Goal: Task Accomplishment & Management: Manage account settings

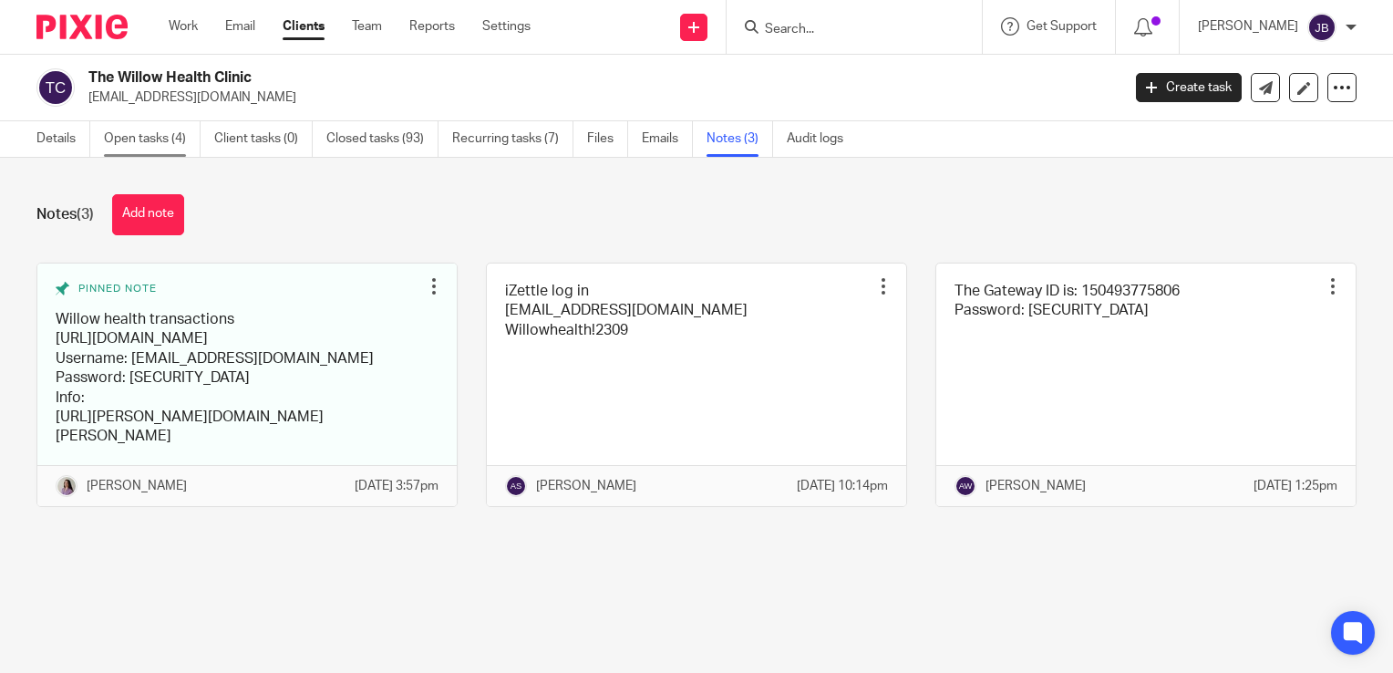
click at [121, 150] on link "Open tasks (4)" at bounding box center [152, 139] width 97 height 36
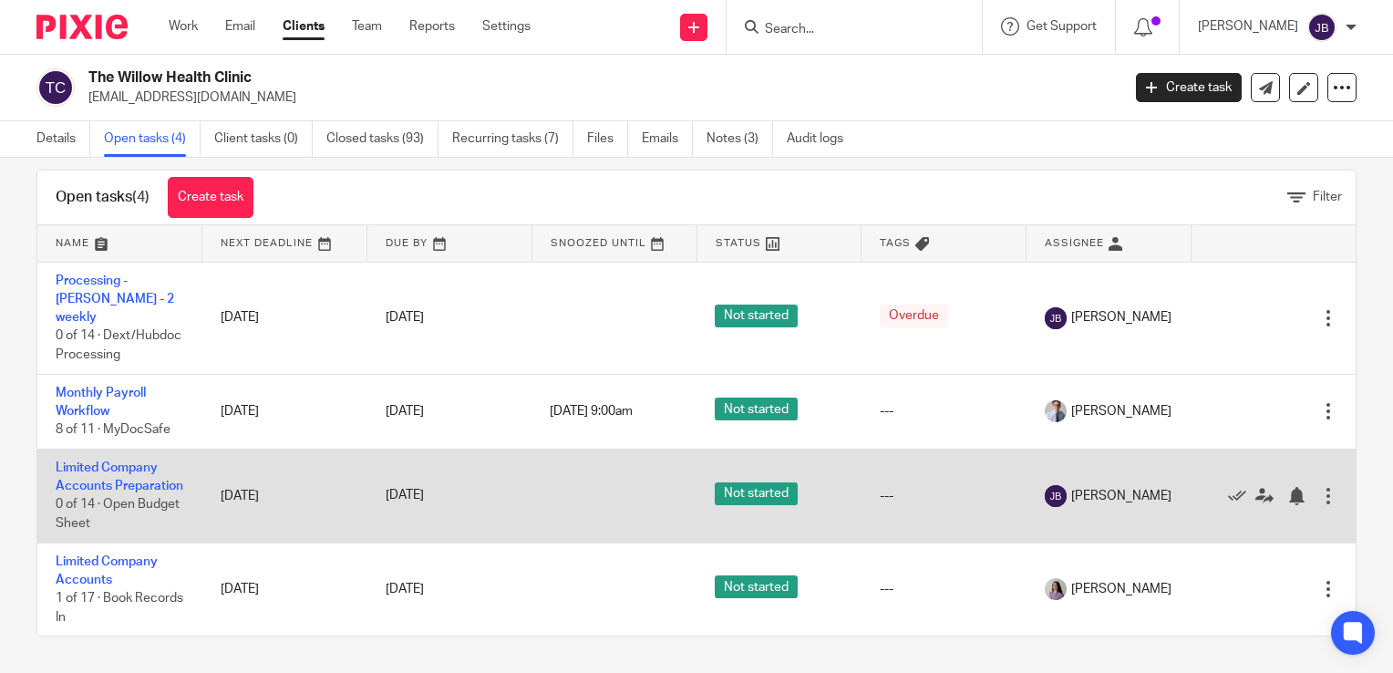
scroll to position [45, 0]
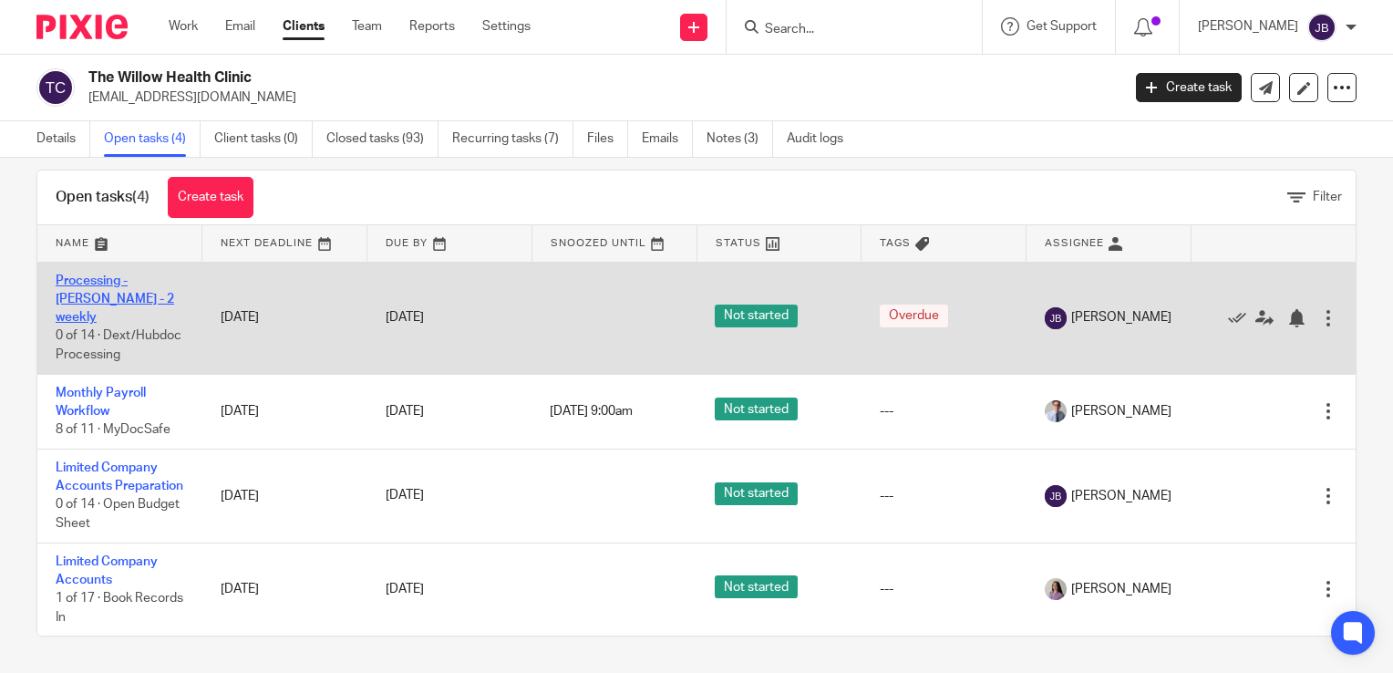
click at [93, 275] on link "Processing - [PERSON_NAME] - 2 weekly" at bounding box center [115, 299] width 119 height 50
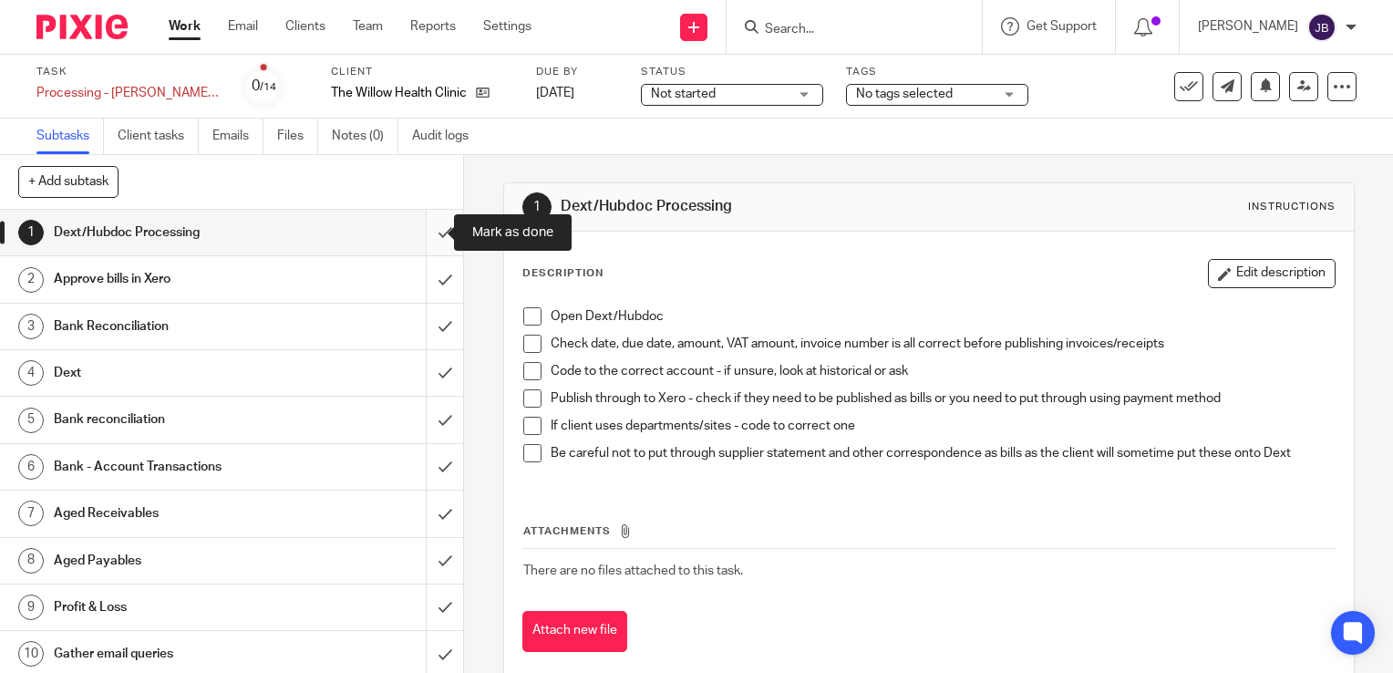
click at [428, 236] on input "submit" at bounding box center [231, 233] width 463 height 46
drag, startPoint x: 429, startPoint y: 268, endPoint x: 429, endPoint y: 291, distance: 22.8
click at [429, 268] on input "submit" at bounding box center [231, 279] width 463 height 46
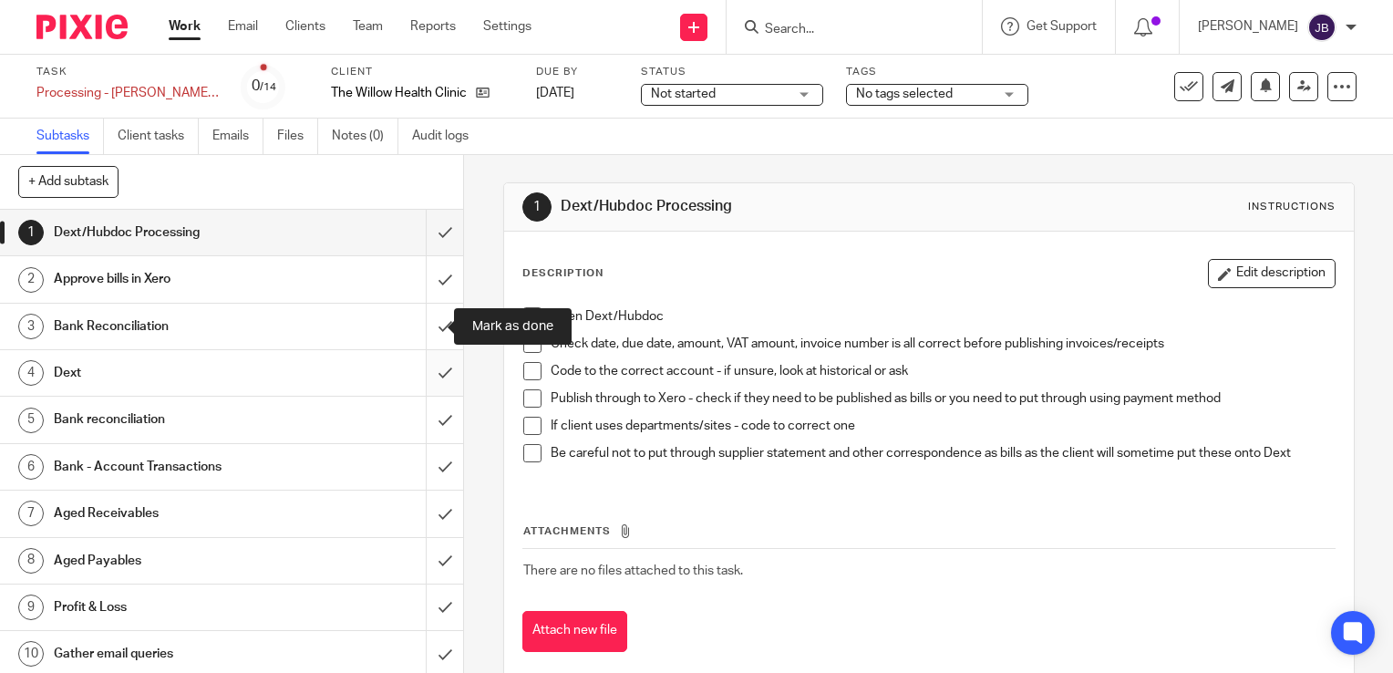
drag, startPoint x: 427, startPoint y: 340, endPoint x: 433, endPoint y: 366, distance: 26.3
click at [427, 341] on input "submit" at bounding box center [231, 327] width 463 height 46
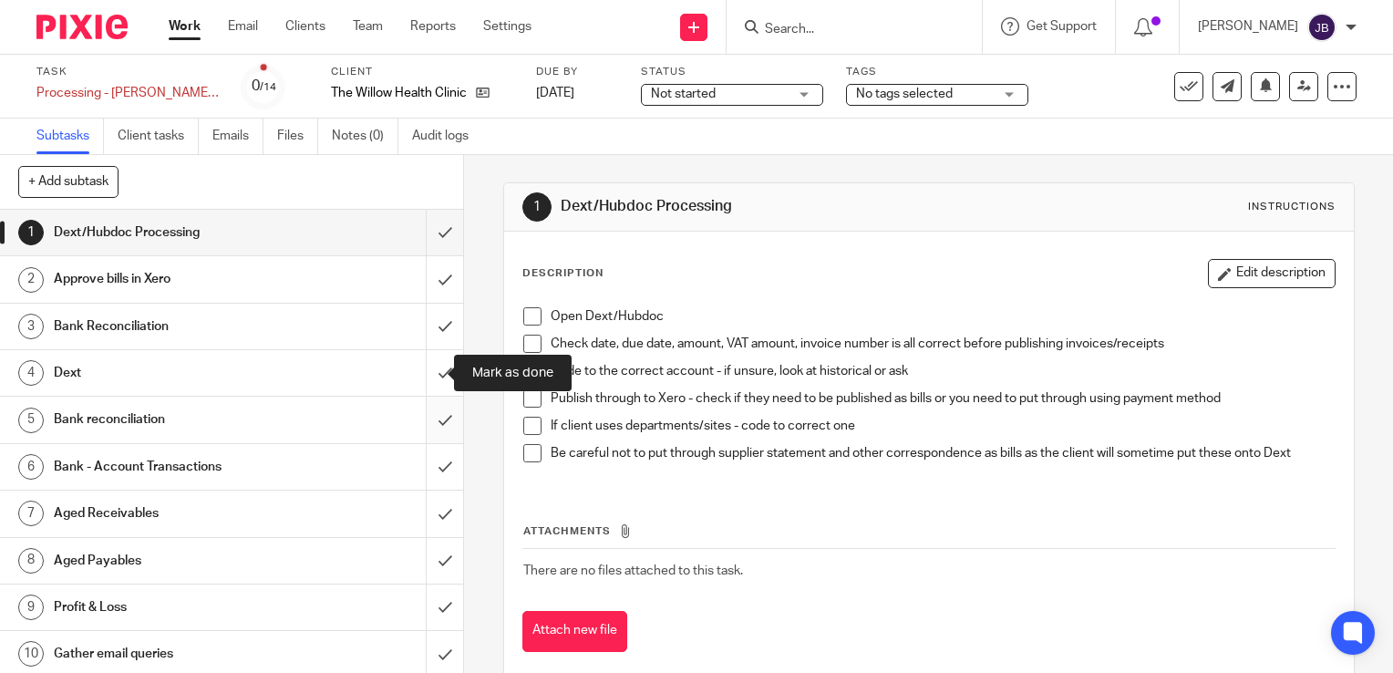
drag, startPoint x: 433, startPoint y: 373, endPoint x: 427, endPoint y: 399, distance: 27.2
click at [433, 376] on input "submit" at bounding box center [231, 373] width 463 height 46
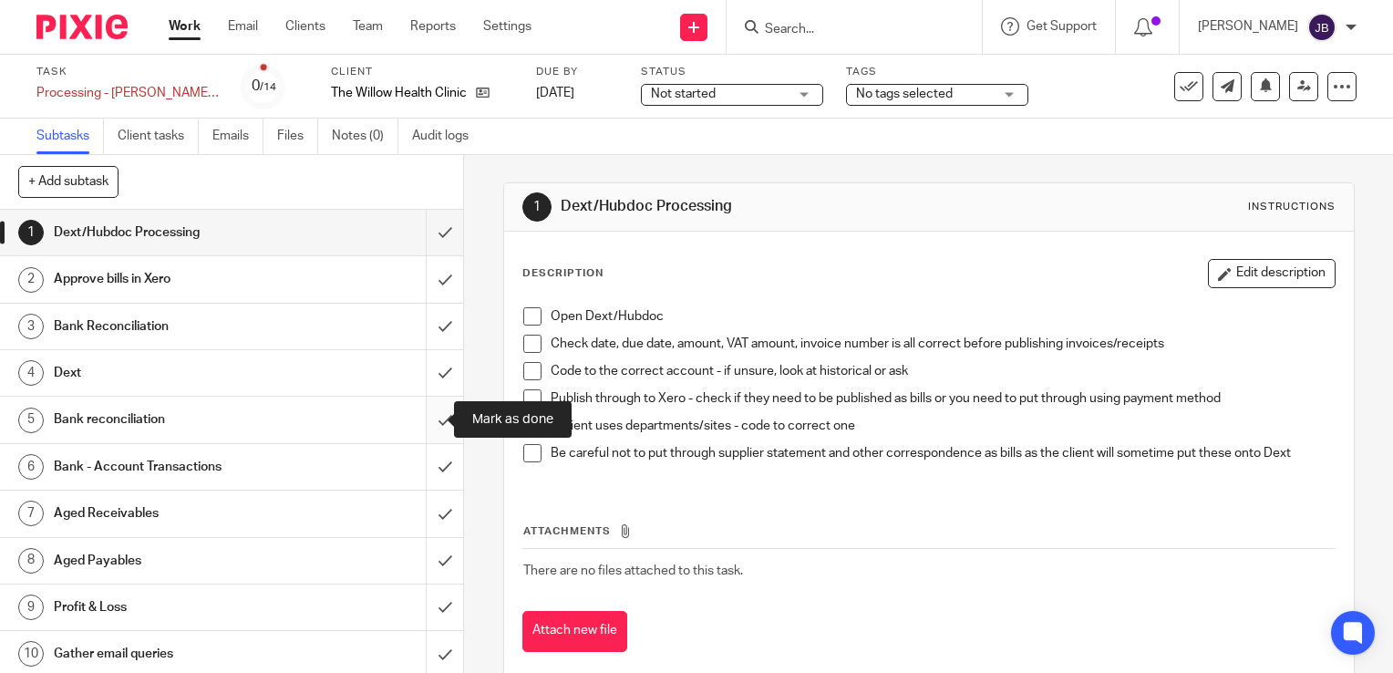
click at [422, 421] on input "submit" at bounding box center [231, 420] width 463 height 46
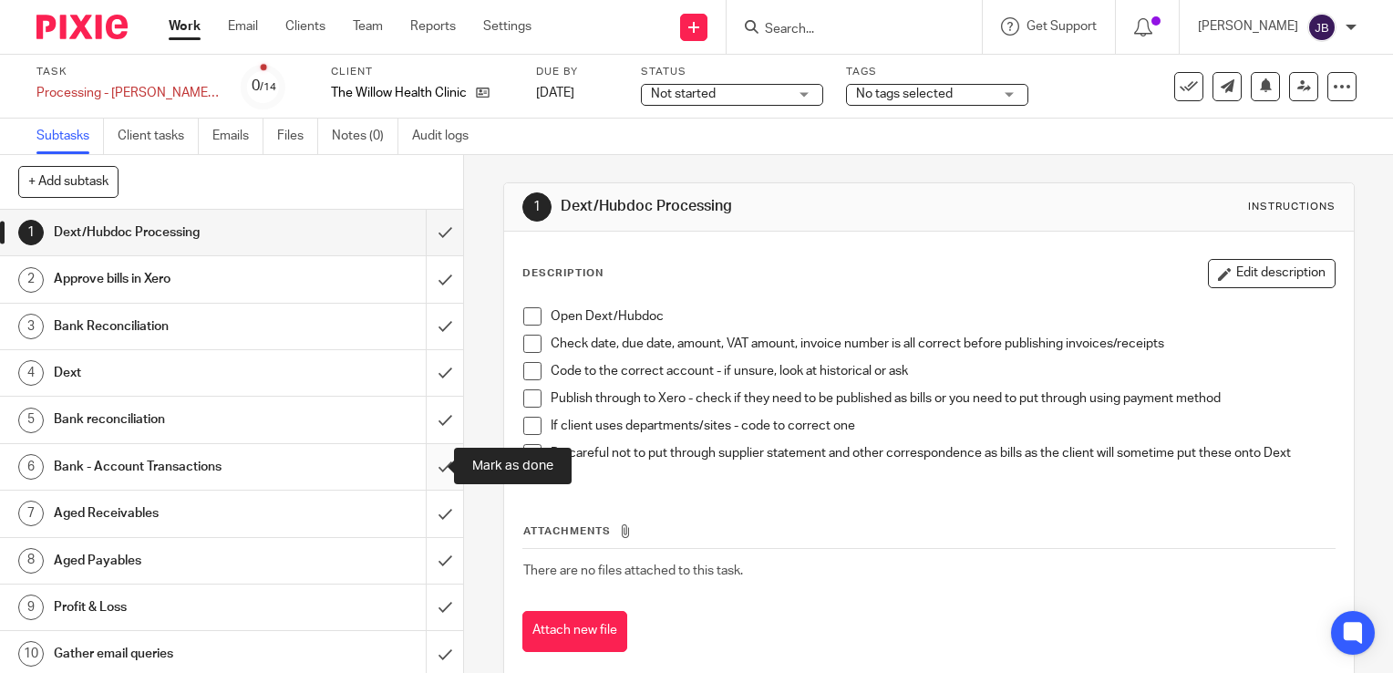
click at [425, 476] on input "submit" at bounding box center [231, 467] width 463 height 46
click at [430, 525] on input "submit" at bounding box center [231, 514] width 463 height 46
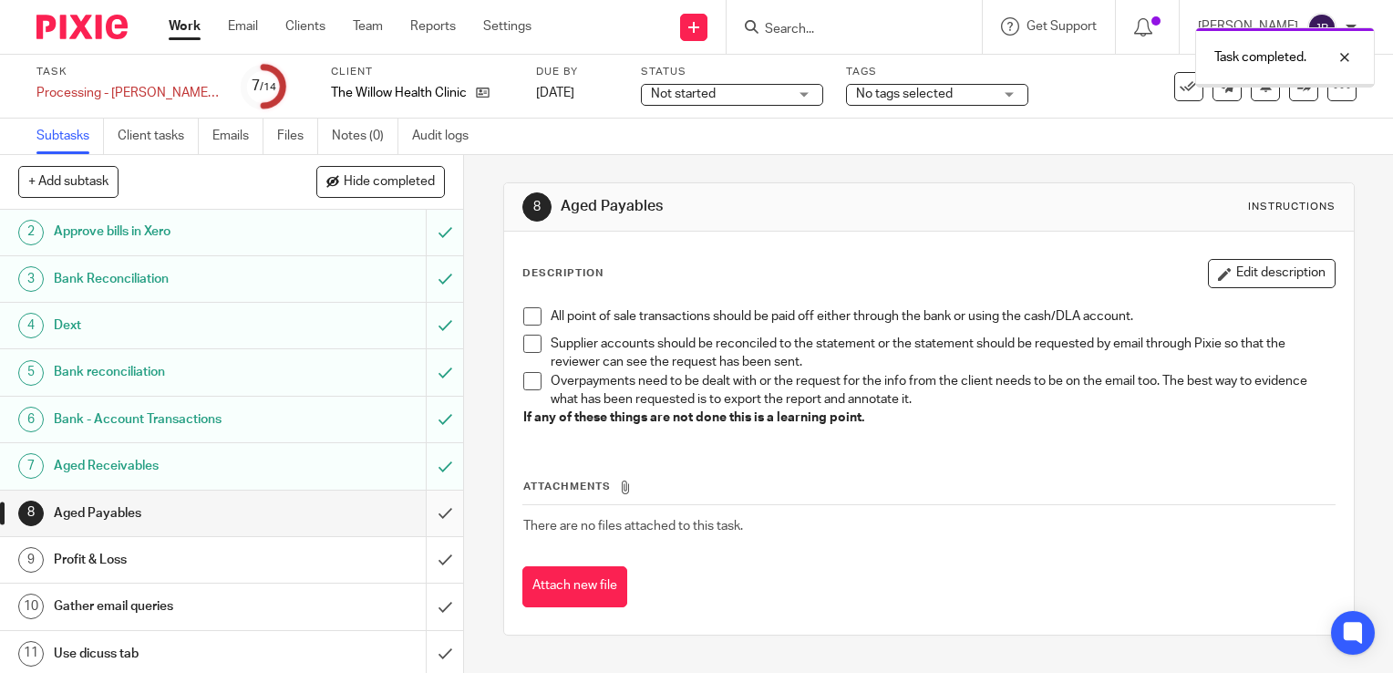
scroll to position [91, 0]
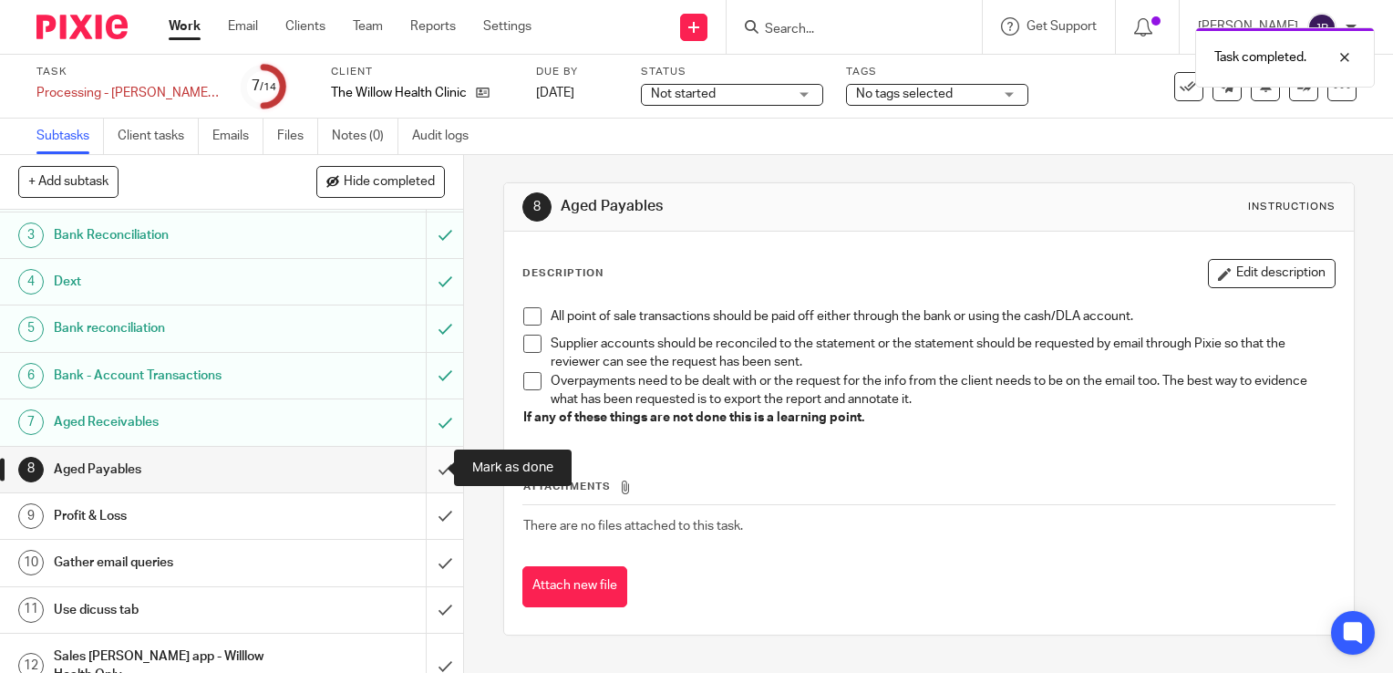
click at [430, 471] on input "submit" at bounding box center [231, 470] width 463 height 46
click at [426, 515] on input "submit" at bounding box center [231, 516] width 463 height 46
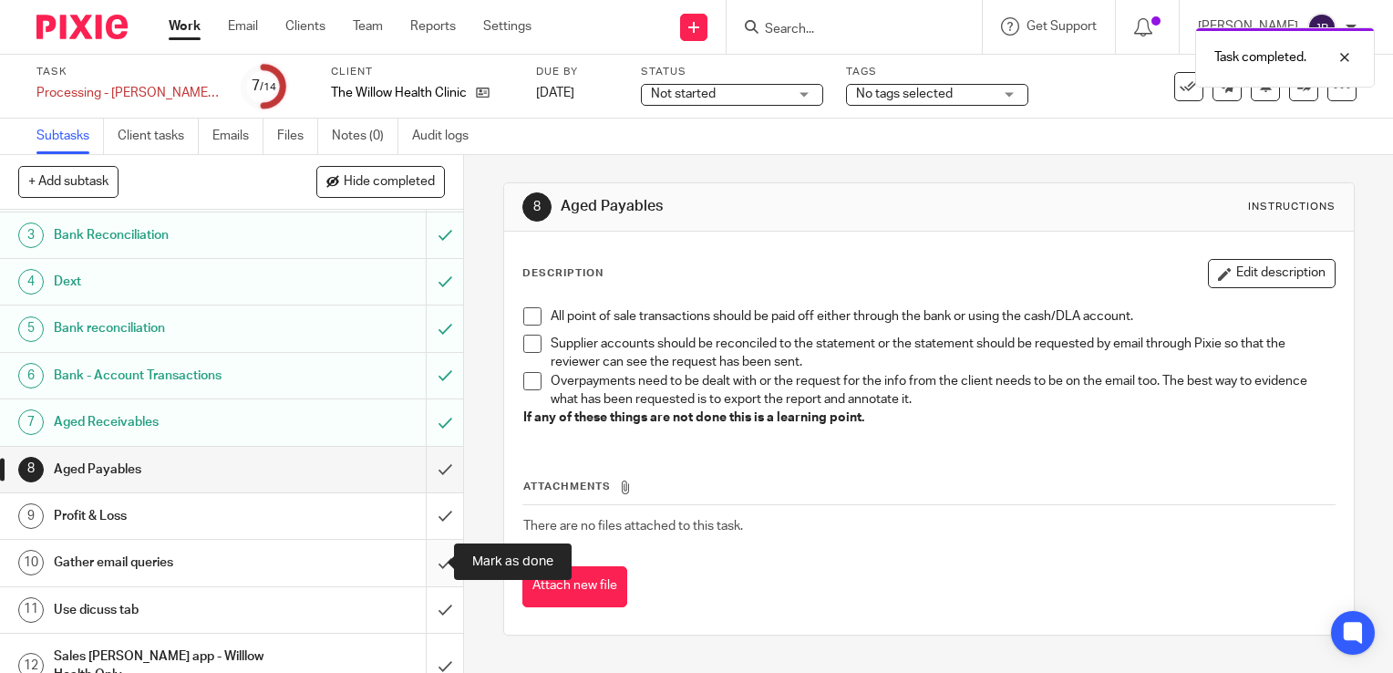
click at [433, 574] on input "submit" at bounding box center [231, 563] width 463 height 46
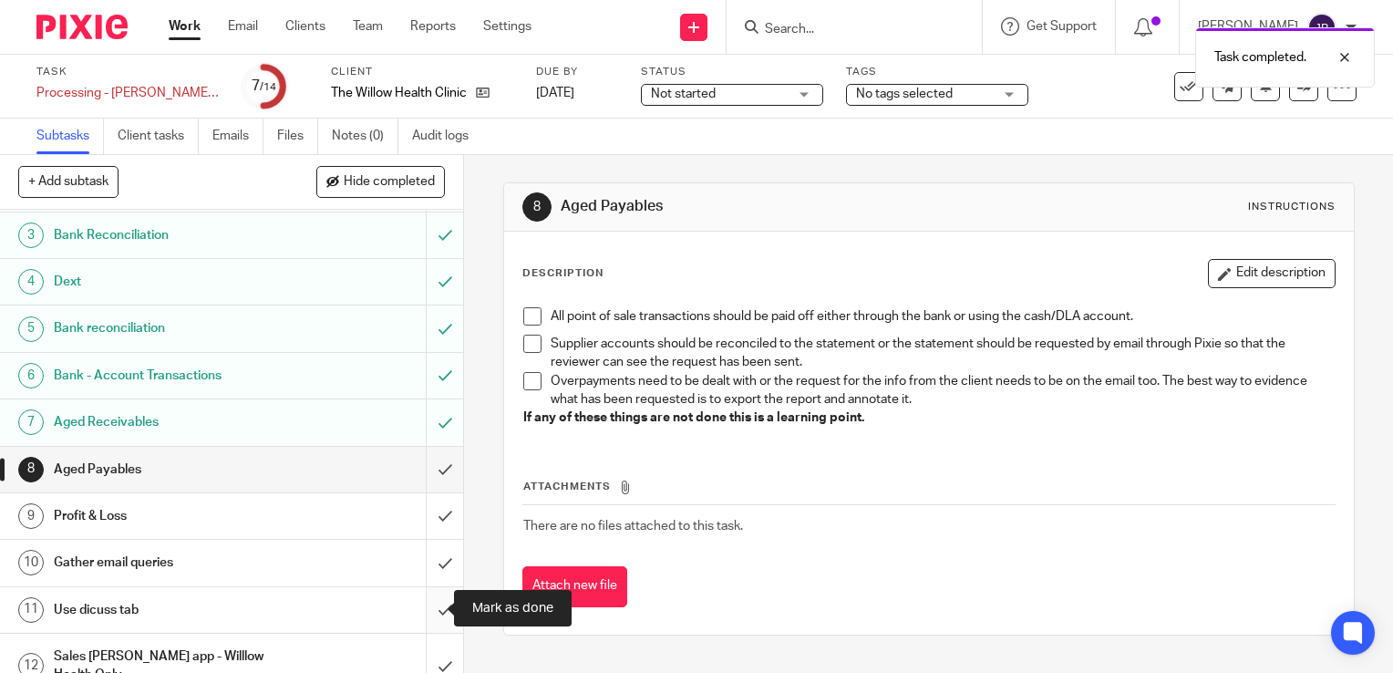
click at [434, 607] on input "submit" at bounding box center [231, 610] width 463 height 46
click at [434, 637] on input "submit" at bounding box center [231, 666] width 463 height 65
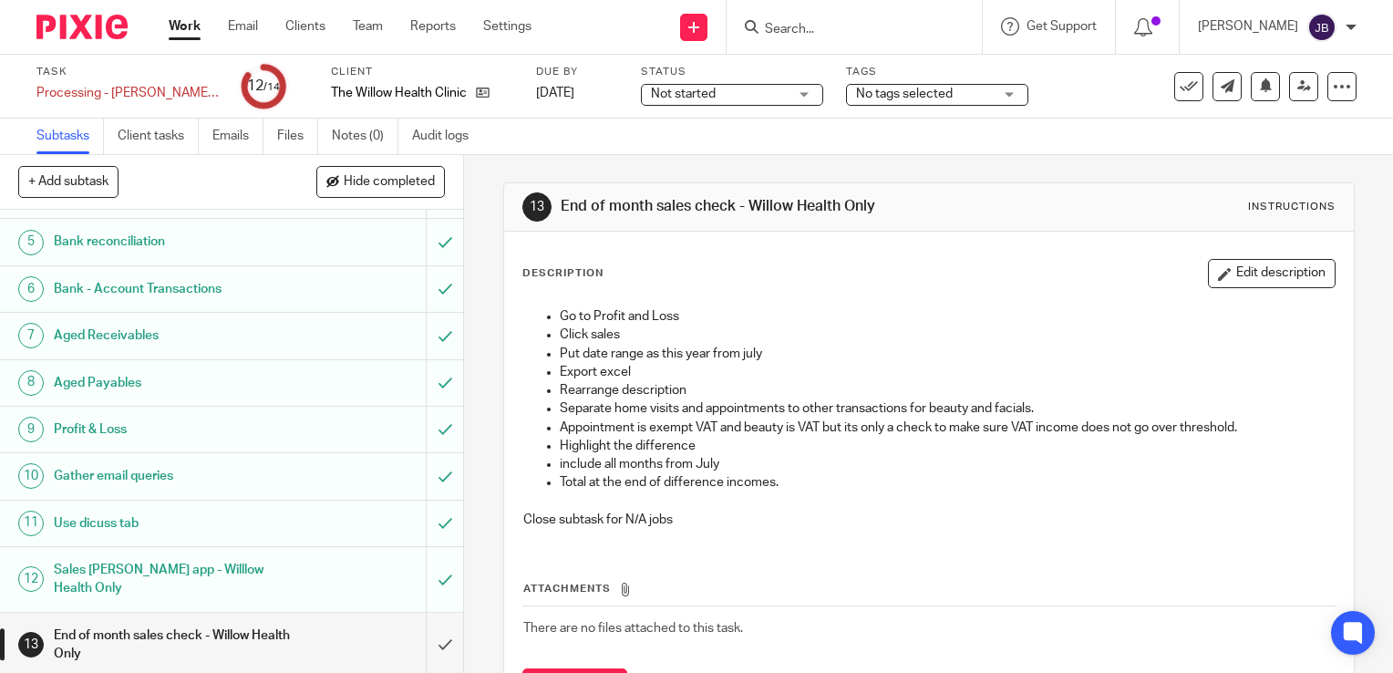
scroll to position [208, 0]
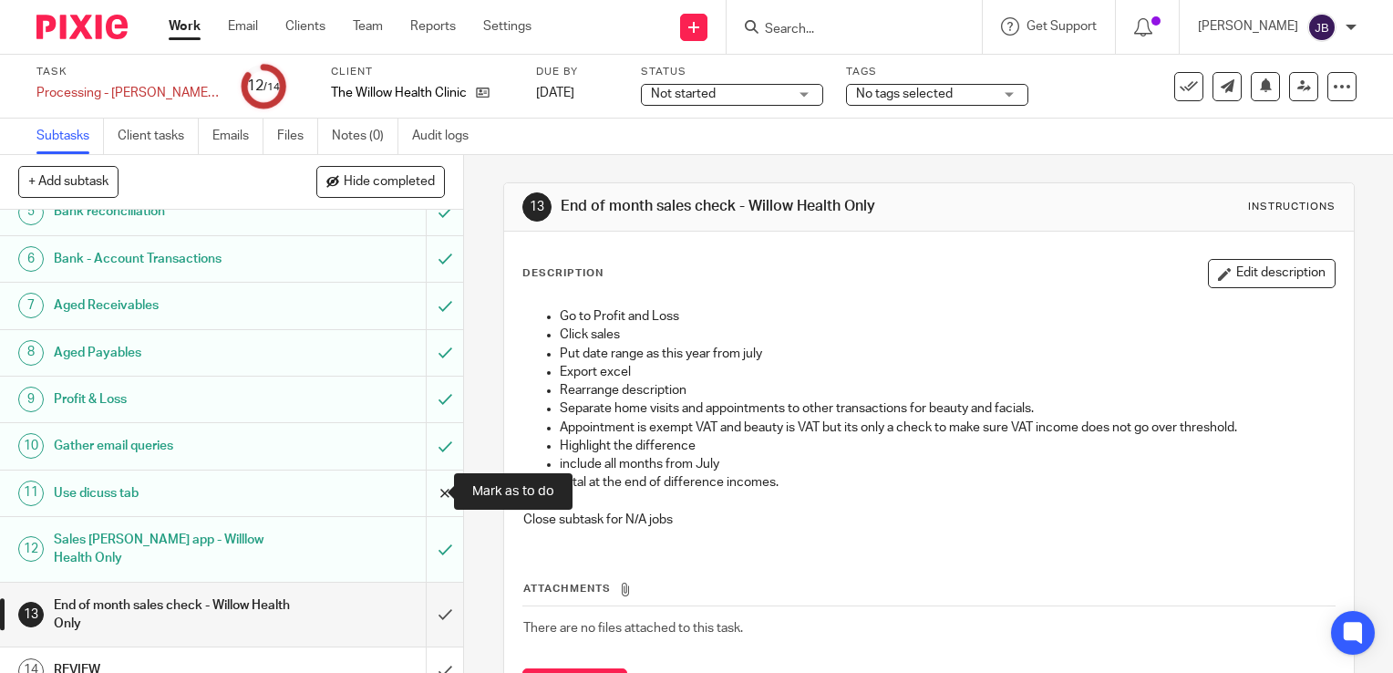
click at [420, 487] on input "submit" at bounding box center [231, 494] width 463 height 46
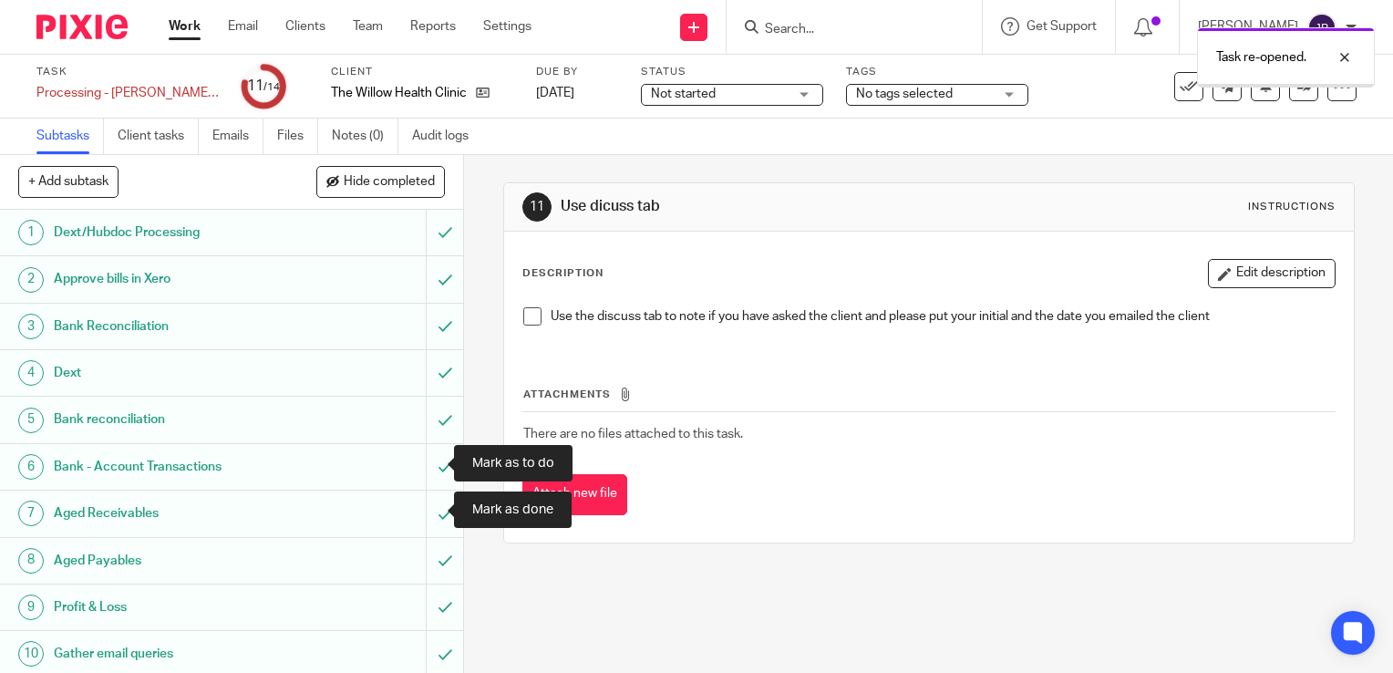
scroll to position [208, 0]
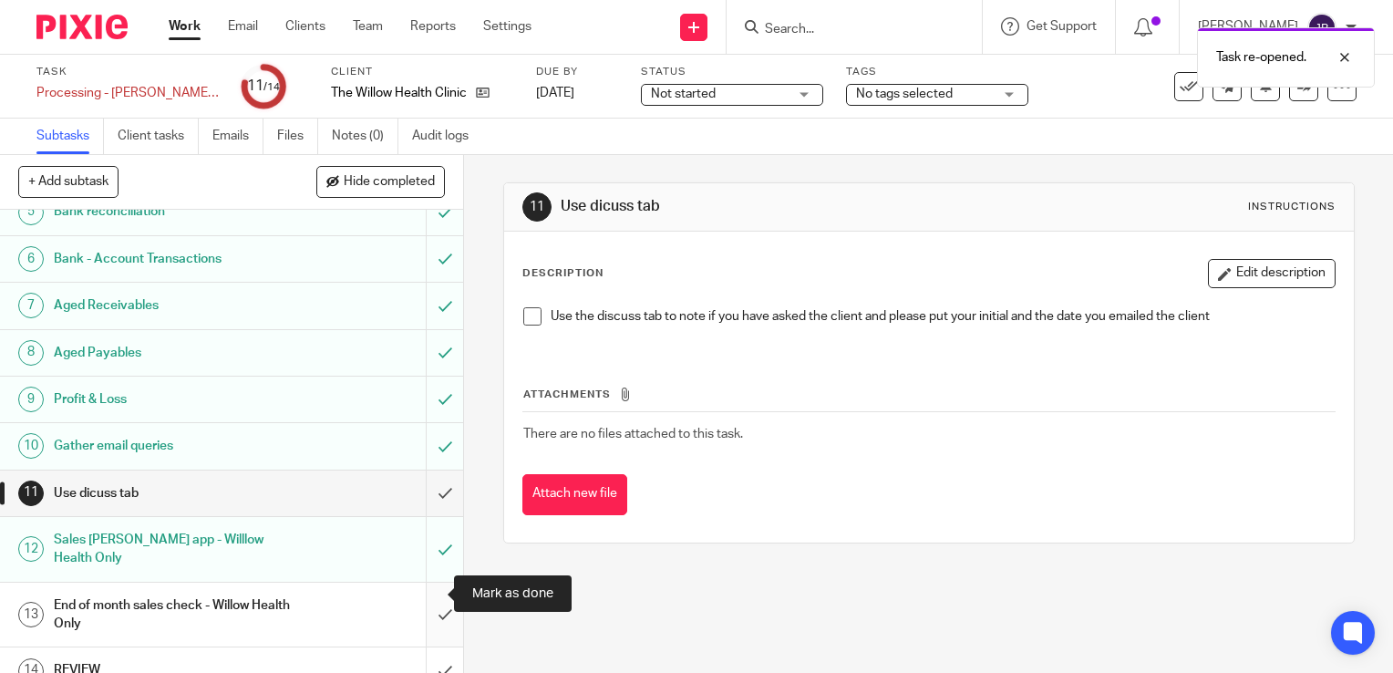
click at [437, 596] on input "submit" at bounding box center [231, 615] width 463 height 65
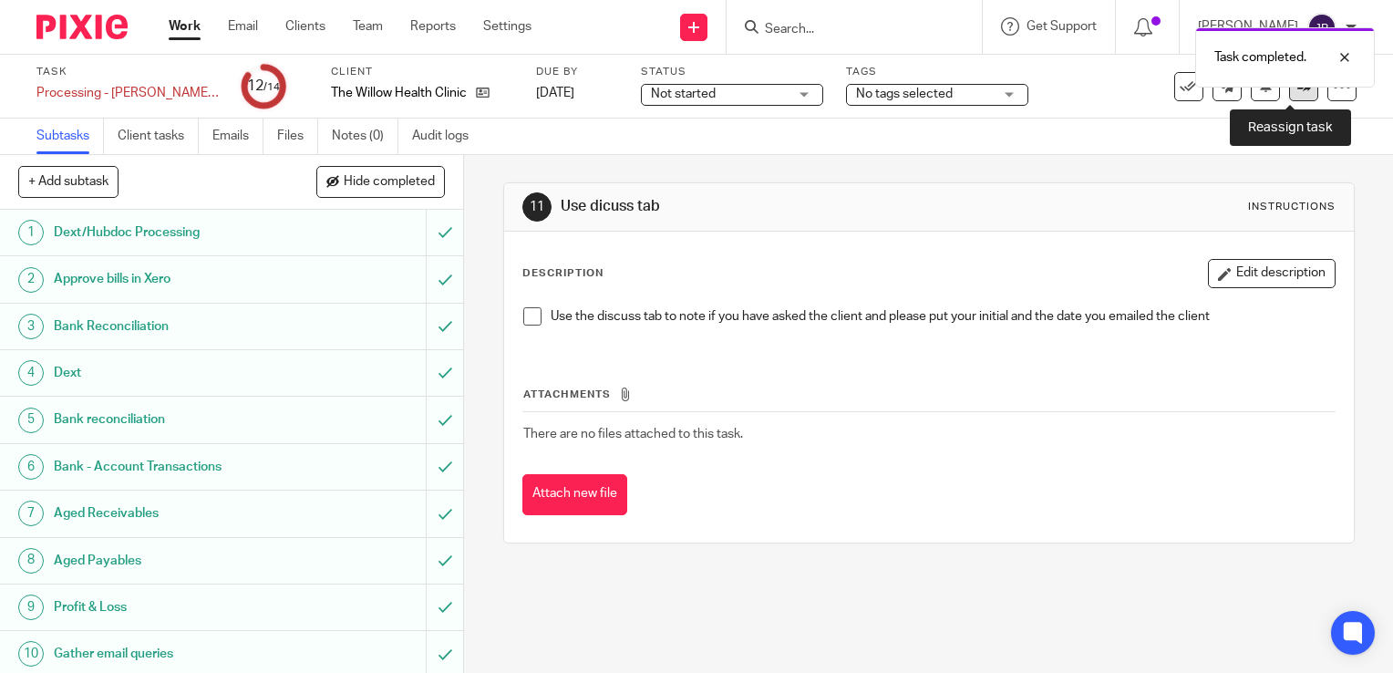
click at [1298, 89] on icon at bounding box center [1305, 86] width 14 height 14
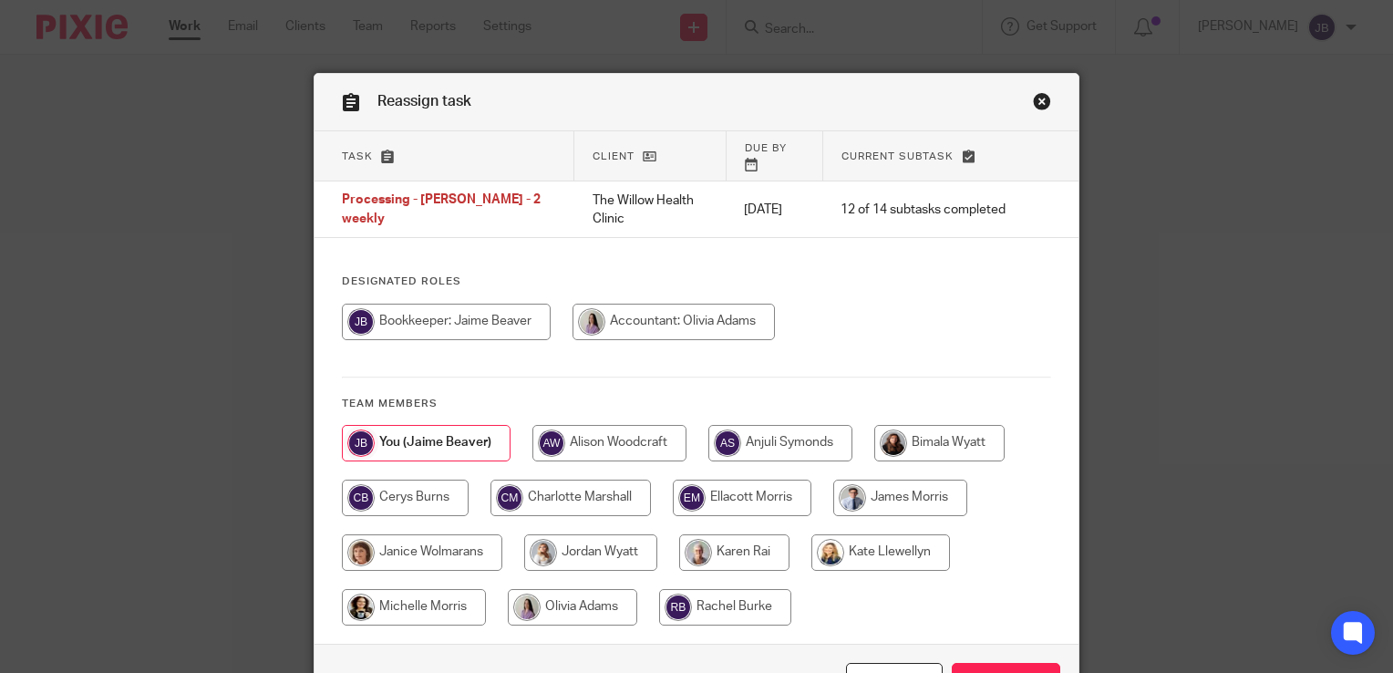
click at [584, 594] on input "radio" at bounding box center [572, 607] width 129 height 36
radio input "true"
click at [1006, 663] on input "Reassign" at bounding box center [1006, 682] width 109 height 39
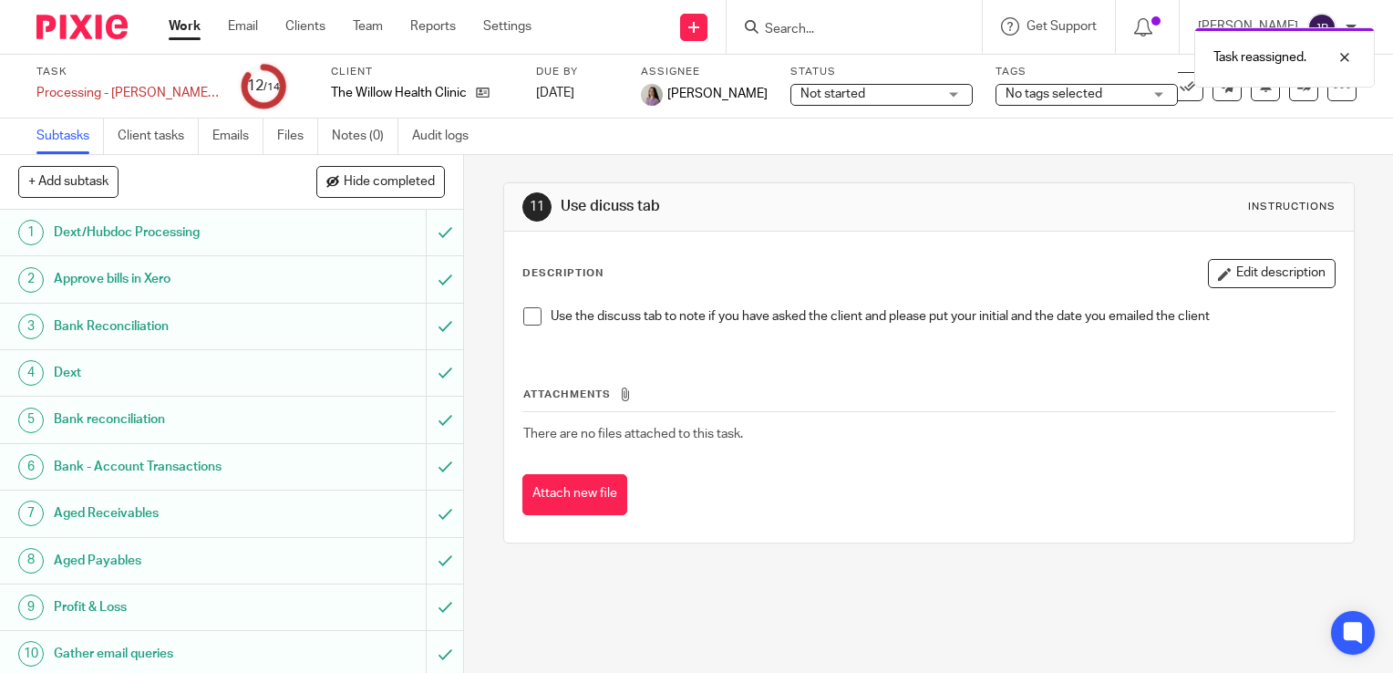
click at [141, 44] on div at bounding box center [75, 27] width 150 height 54
click at [191, 28] on link "Work" at bounding box center [185, 26] width 32 height 18
